Goal: Book appointment/travel/reservation

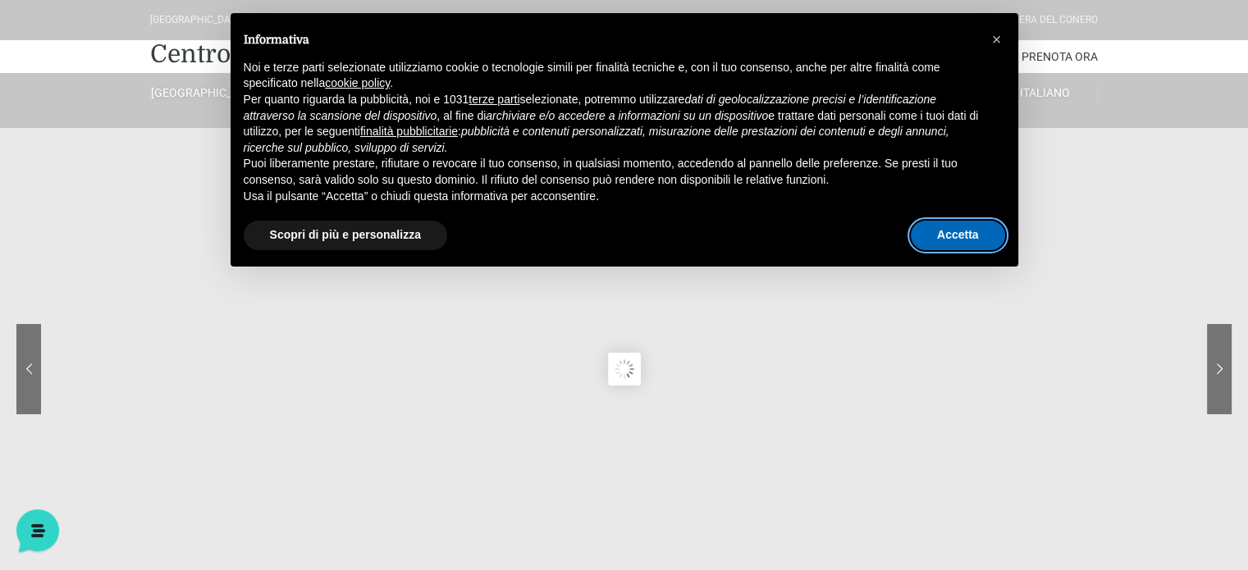
click at [974, 235] on button "Accetta" at bounding box center [957, 236] width 94 height 30
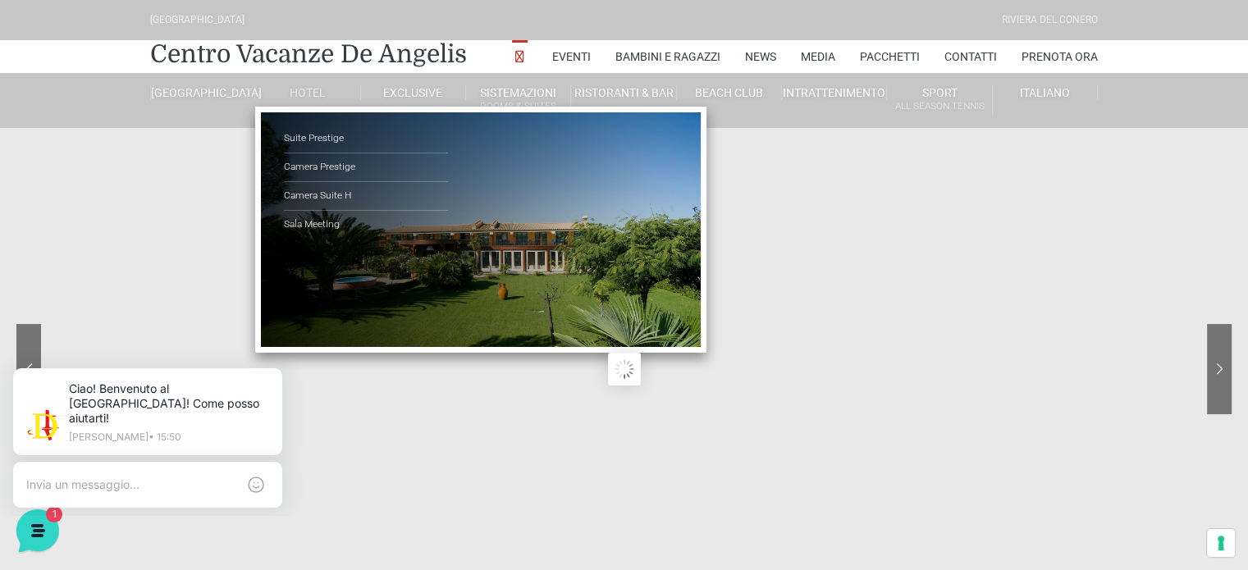
click at [300, 94] on link "Hotel" at bounding box center [307, 92] width 105 height 15
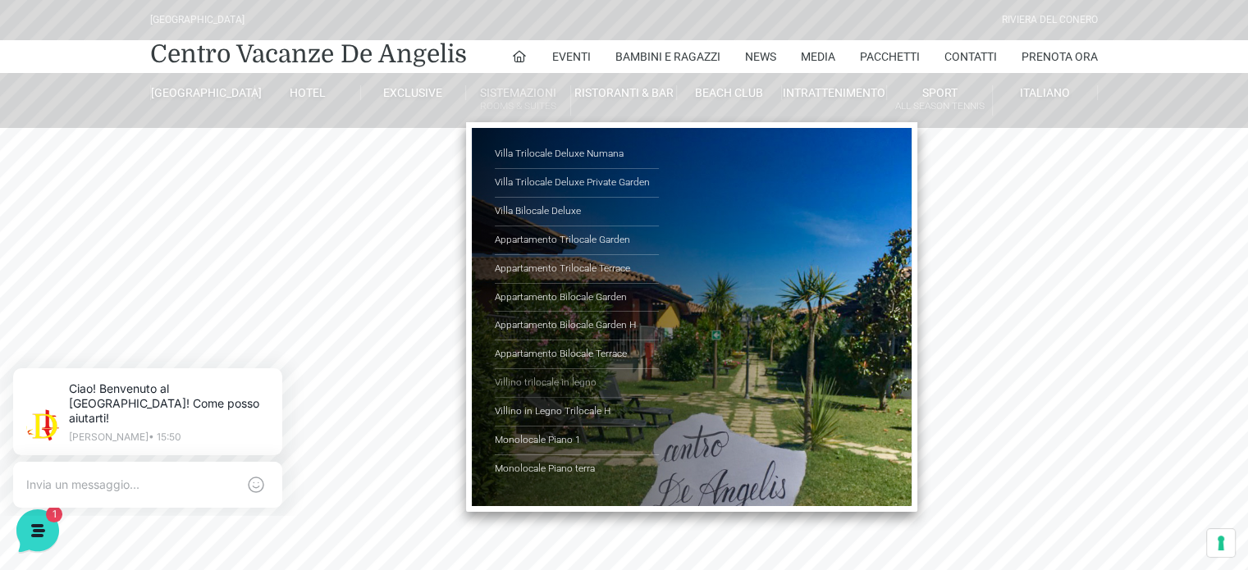
click at [571, 381] on link "Villino trilocale in legno" at bounding box center [577, 383] width 164 height 29
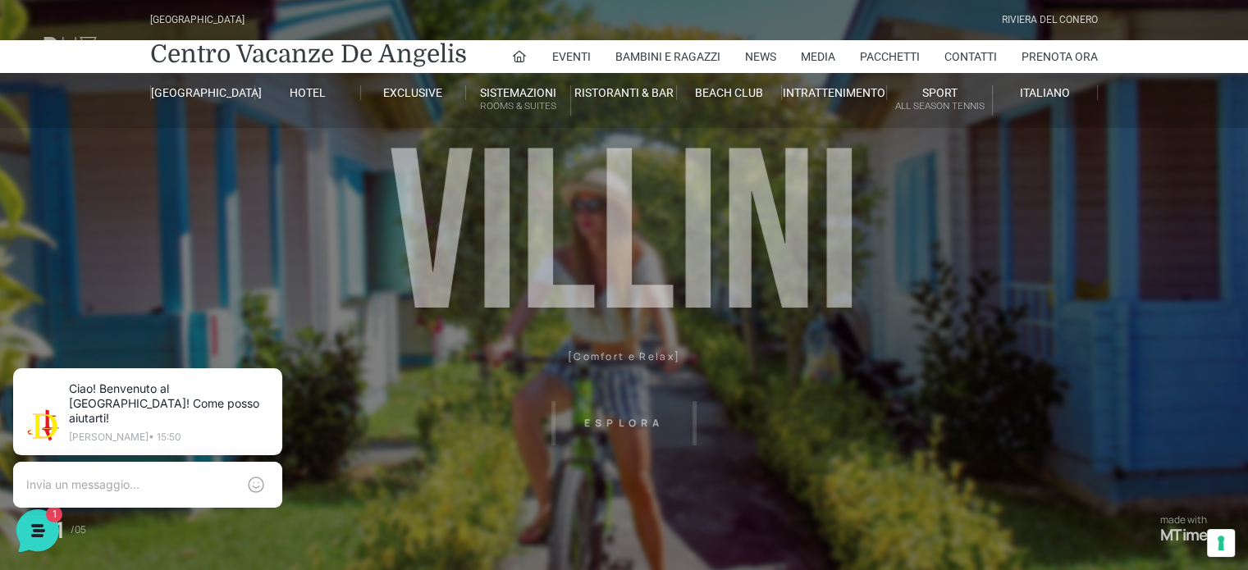
drag, startPoint x: 729, startPoint y: 358, endPoint x: 443, endPoint y: 356, distance: 286.3
click at [443, 356] on header "[GEOGRAPHIC_DATA] [GEOGRAPHIC_DATA] Centro Vacanze [GEOGRAPHIC_DATA] Eventi Mis…" at bounding box center [624, 369] width 1248 height 738
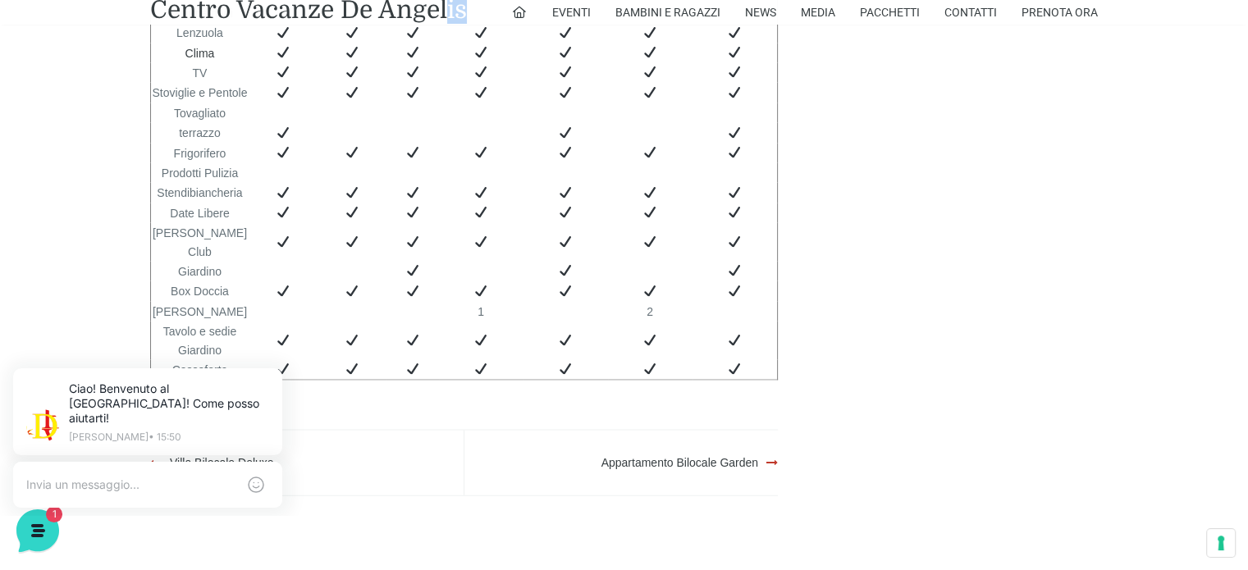
scroll to position [3691, 0]
